Goal: Navigation & Orientation: Find specific page/section

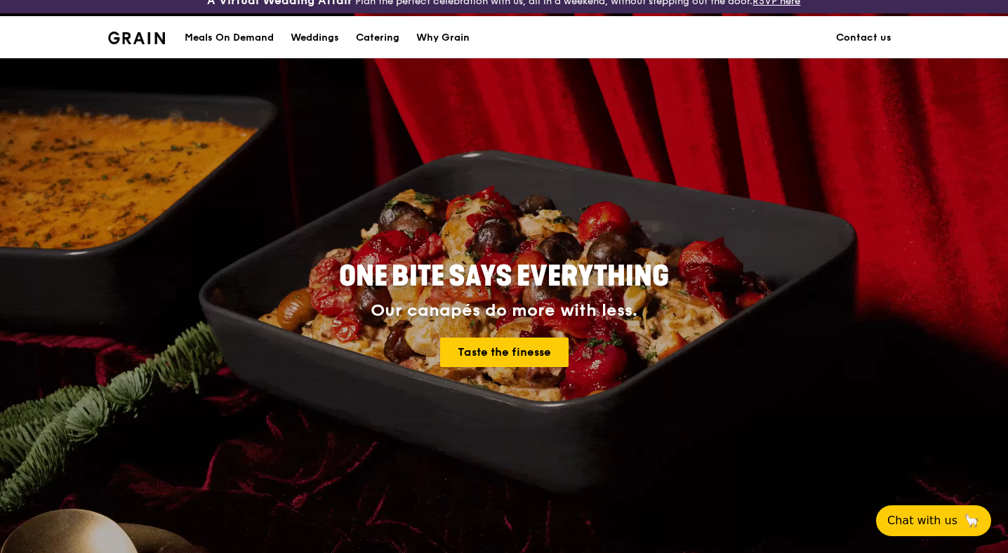
scroll to position [13, 0]
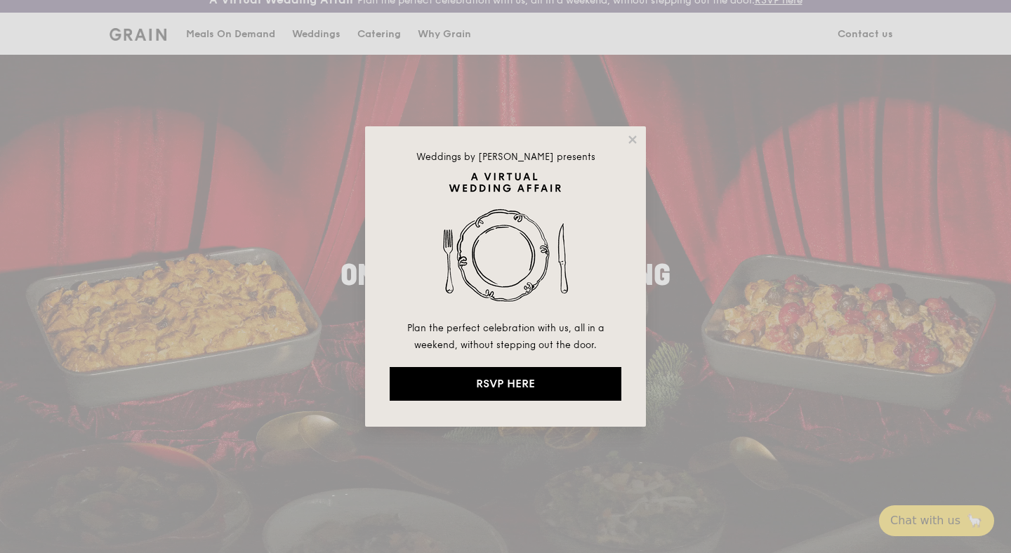
click at [635, 129] on div "Weddings by [PERSON_NAME] presents Plan the perfect celebration with us, all in…" at bounding box center [505, 276] width 281 height 301
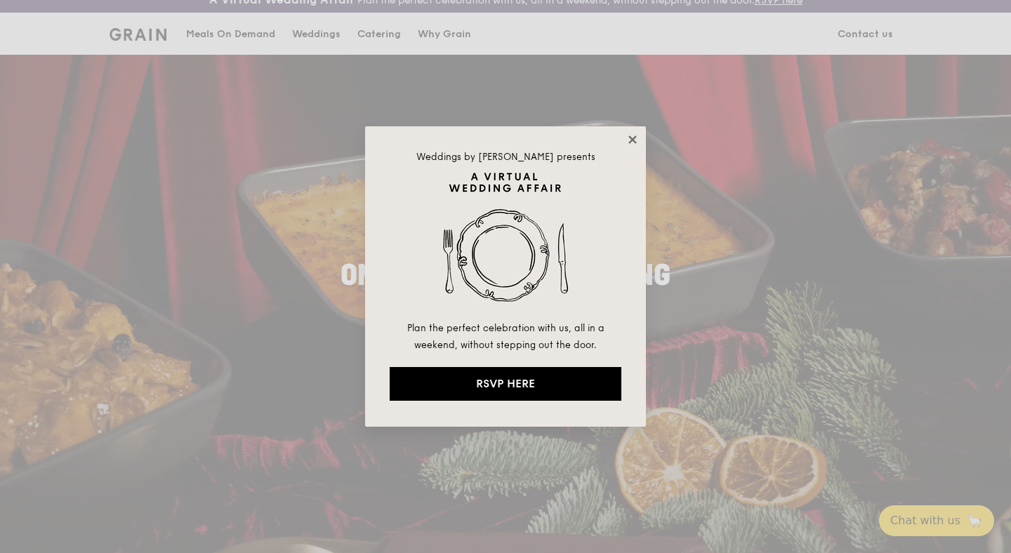
click at [635, 133] on icon at bounding box center [632, 139] width 13 height 13
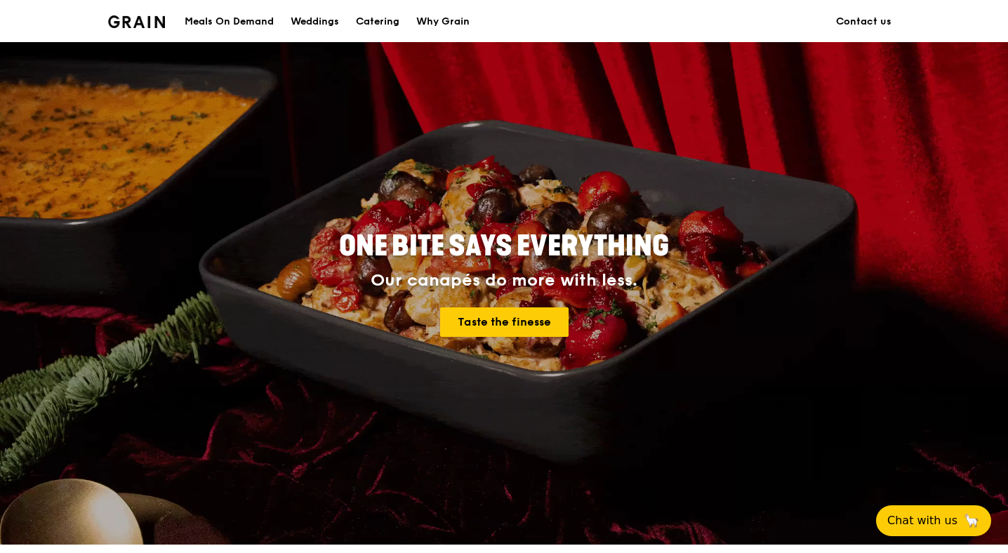
scroll to position [62, 0]
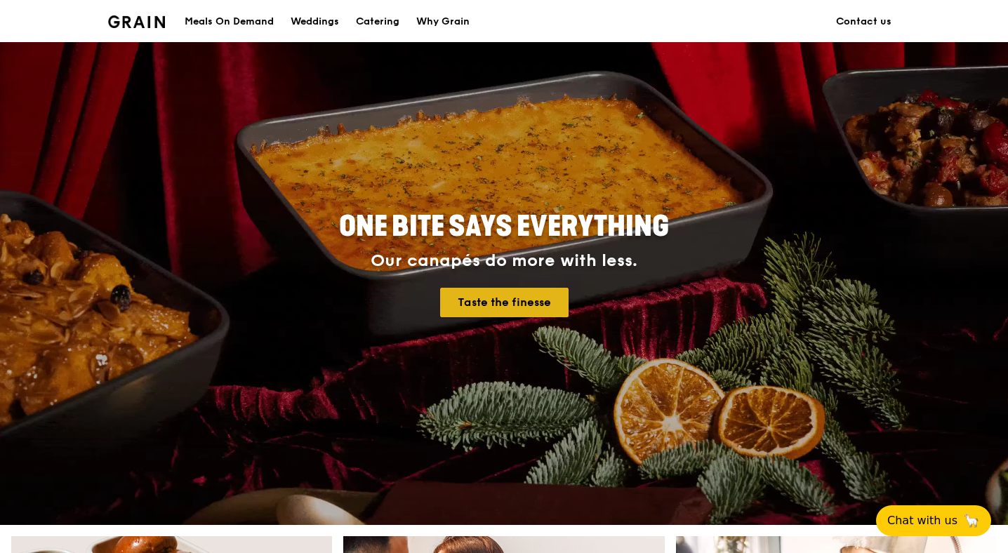
click at [558, 294] on link "Taste the finesse" at bounding box center [504, 302] width 128 height 29
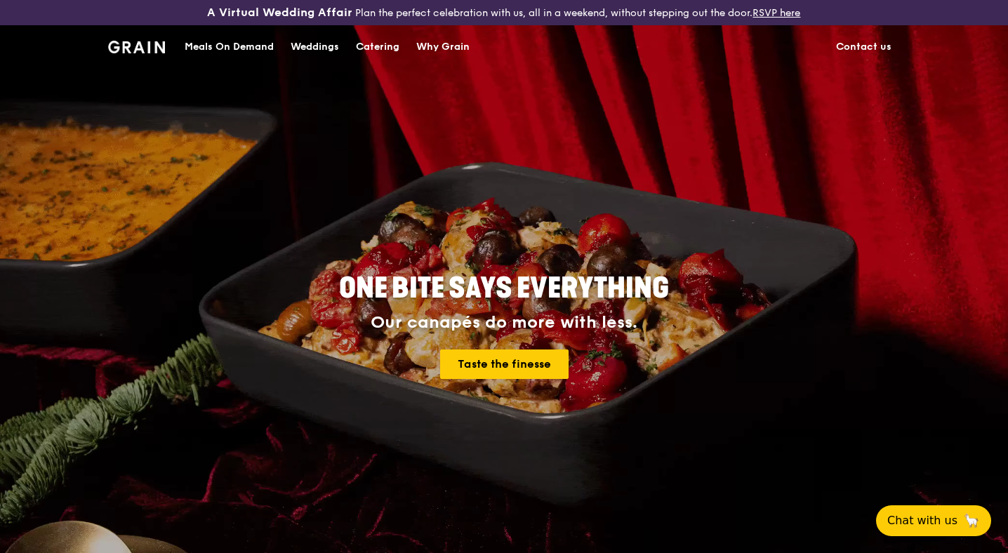
click at [260, 50] on div "Meals On Demand" at bounding box center [229, 47] width 89 height 42
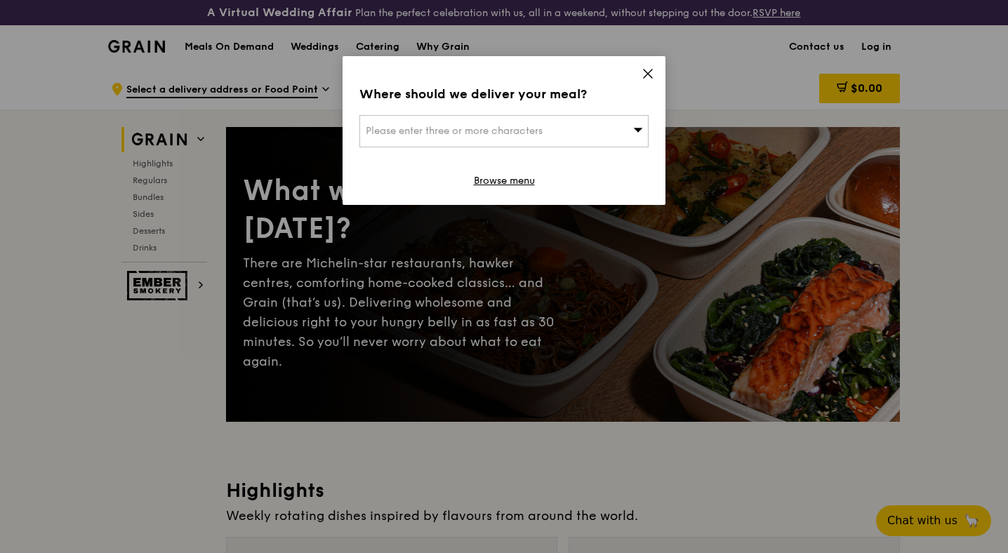
click at [539, 127] on span "Please enter three or more characters" at bounding box center [454, 131] width 177 height 12
click at [528, 132] on input "search" at bounding box center [504, 131] width 288 height 31
click at [527, 132] on input "search" at bounding box center [504, 131] width 288 height 31
click at [502, 158] on li "Please enter 3 or more characters" at bounding box center [504, 159] width 288 height 25
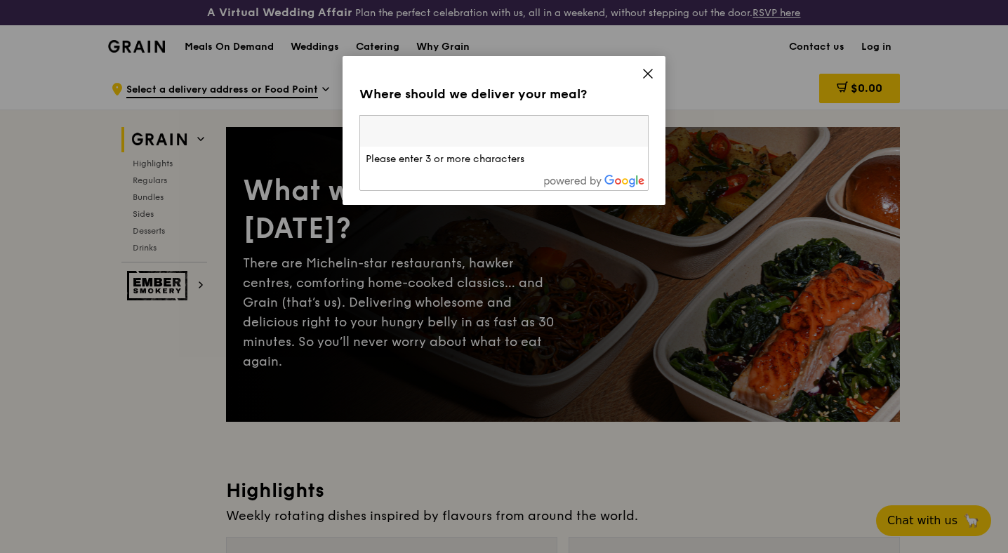
click at [500, 140] on input "search" at bounding box center [504, 131] width 288 height 31
click at [652, 72] on icon at bounding box center [648, 73] width 13 height 13
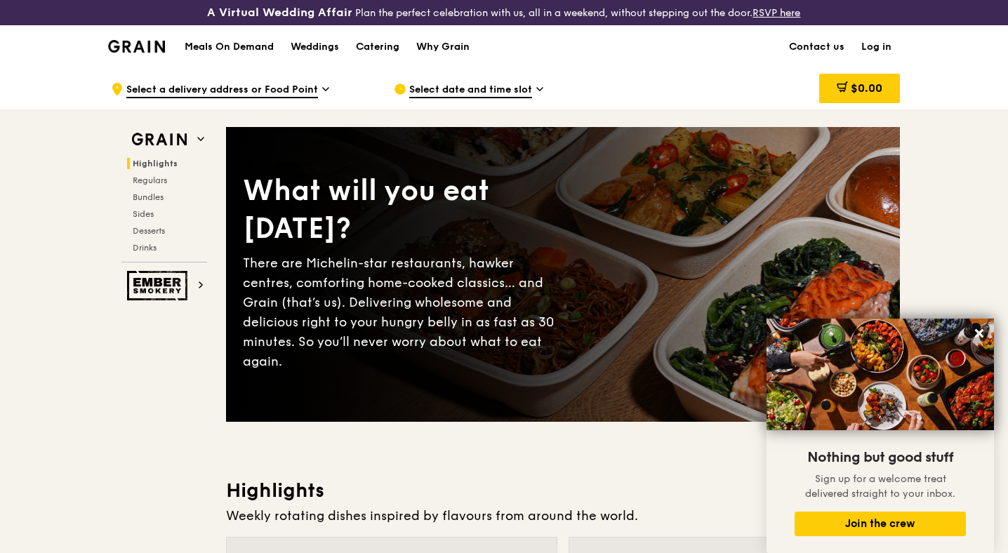
click at [120, 46] on img at bounding box center [136, 46] width 57 height 13
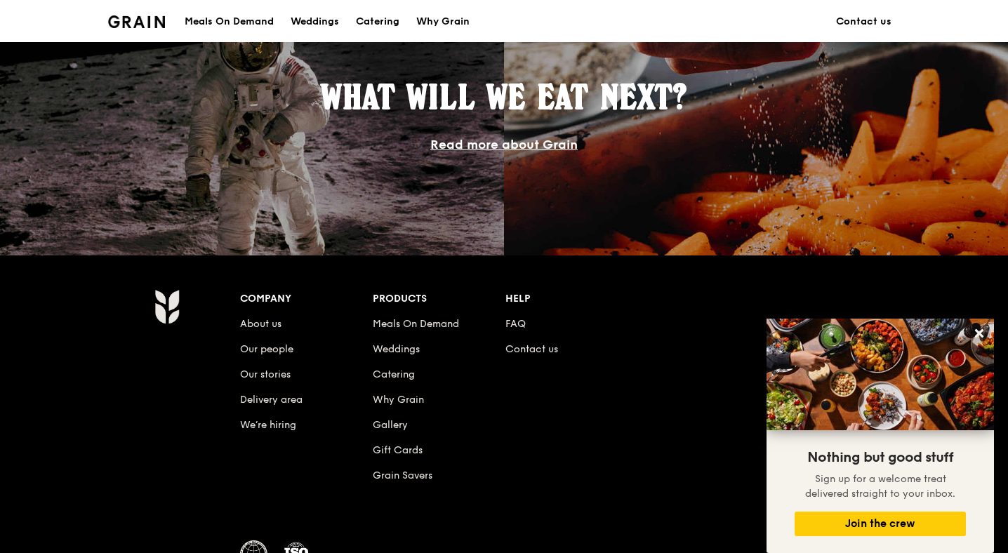
scroll to position [1346, 0]
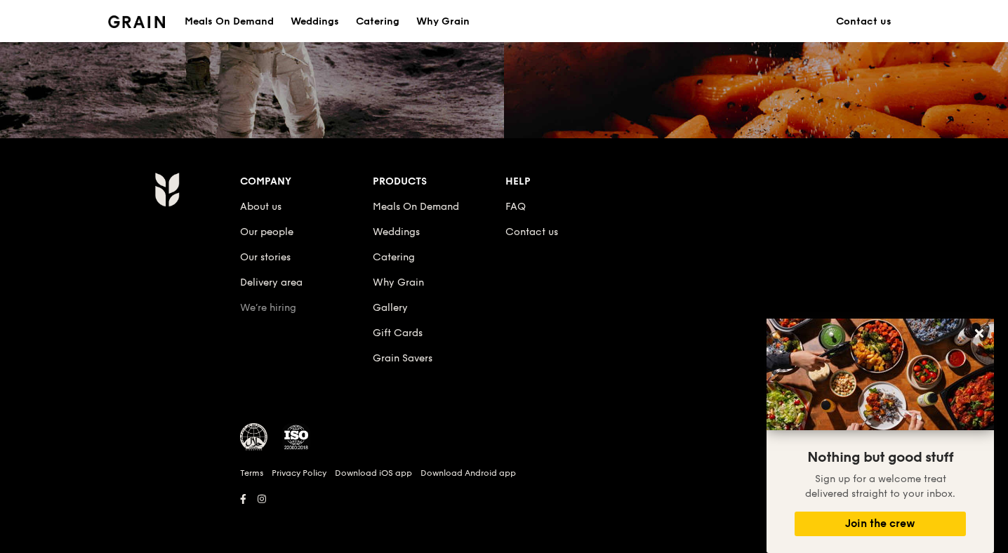
click at [265, 308] on link "We’re hiring" at bounding box center [268, 308] width 56 height 12
